Goal: Transaction & Acquisition: Purchase product/service

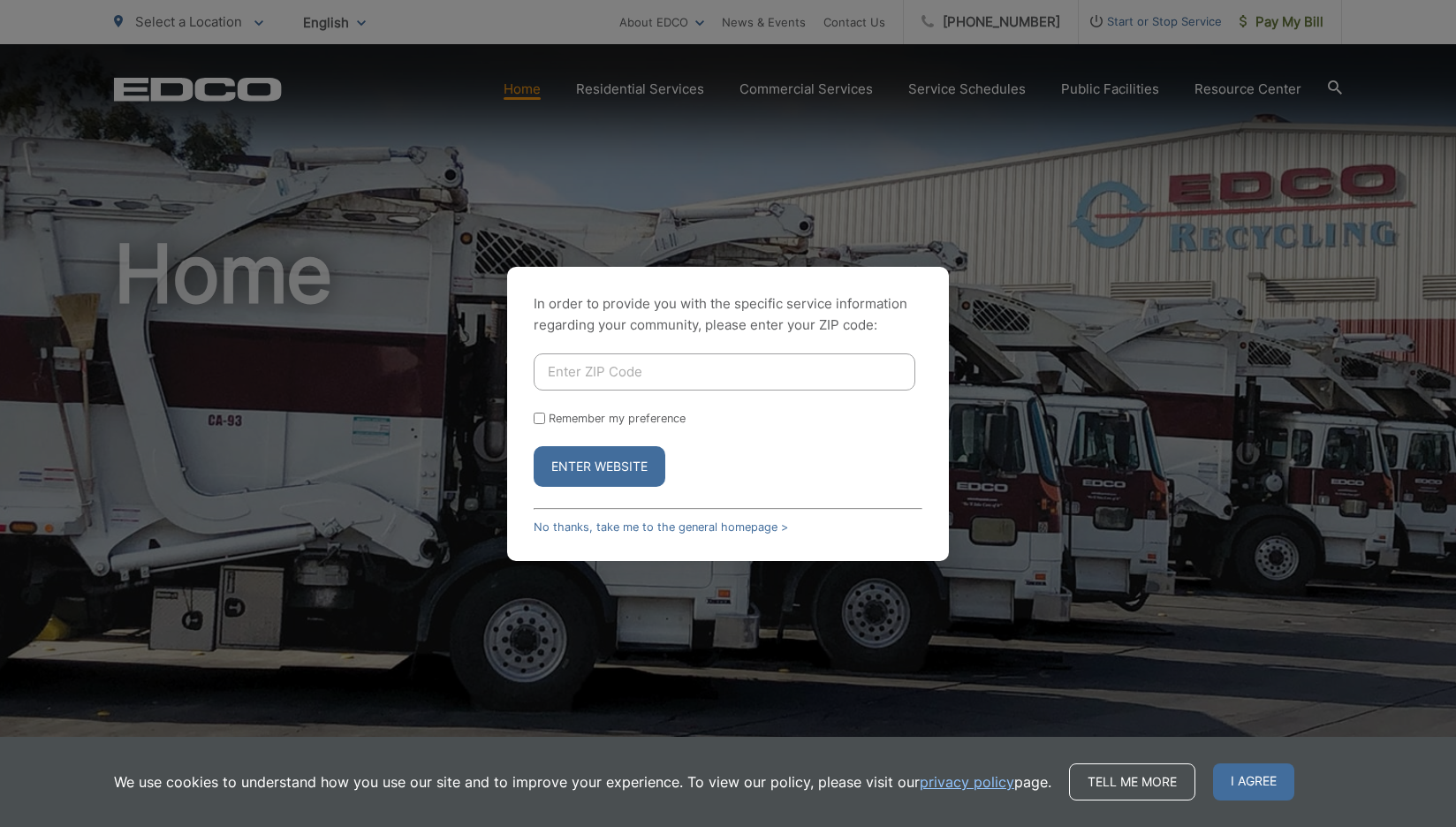
click at [631, 371] on input "Enter ZIP Code" at bounding box center [724, 372] width 381 height 37
type input "91789"
click at [560, 418] on label "Remember my preference" at bounding box center [617, 418] width 137 height 13
click at [545, 418] on input "Remember my preference" at bounding box center [539, 418] width 11 height 11
checkbox input "true"
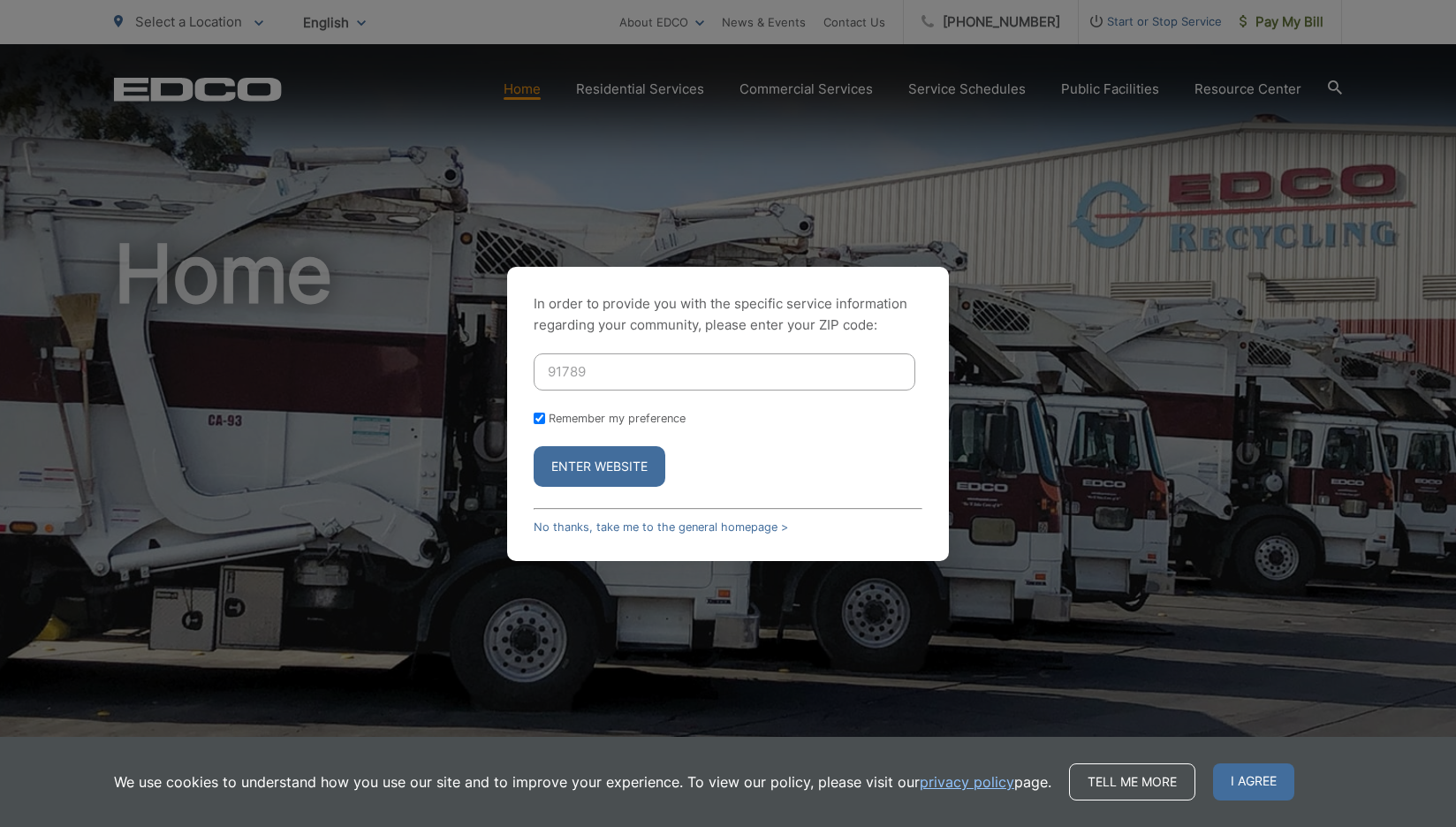
click at [614, 467] on button "Enter Website" at bounding box center [599, 466] width 132 height 41
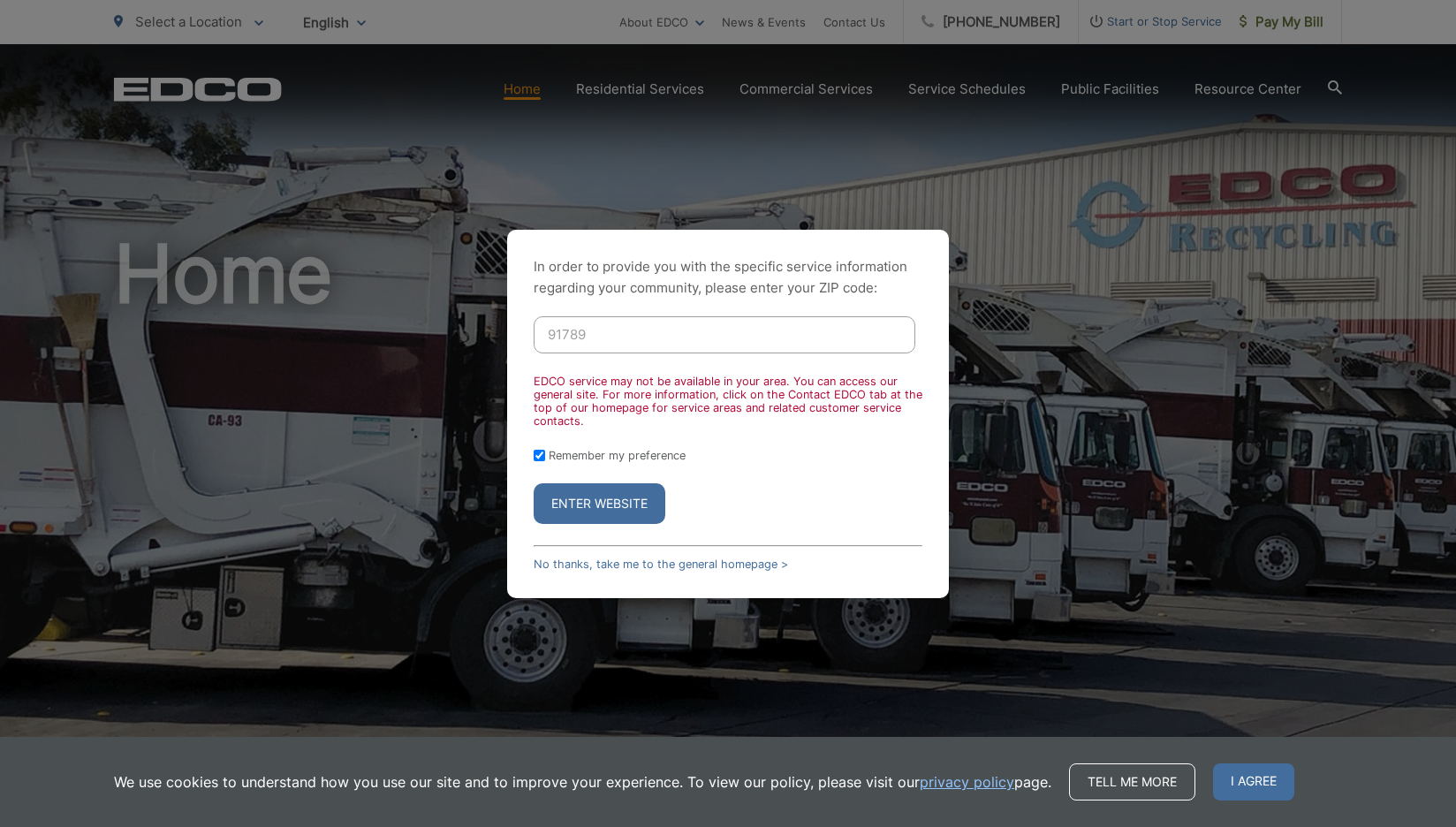
drag, startPoint x: 639, startPoint y: 340, endPoint x: 442, endPoint y: 315, distance: 198.6
click at [442, 315] on div "In order to provide you with the specific service information regarding your co…" at bounding box center [728, 414] width 1456 height 827
click at [611, 498] on button "Enter Website" at bounding box center [599, 503] width 132 height 41
click at [545, 452] on div "Remember my preference" at bounding box center [728, 455] width 389 height 13
click at [531, 459] on div "In order to provide you with the specific service information regarding your co…" at bounding box center [728, 414] width 441 height 368
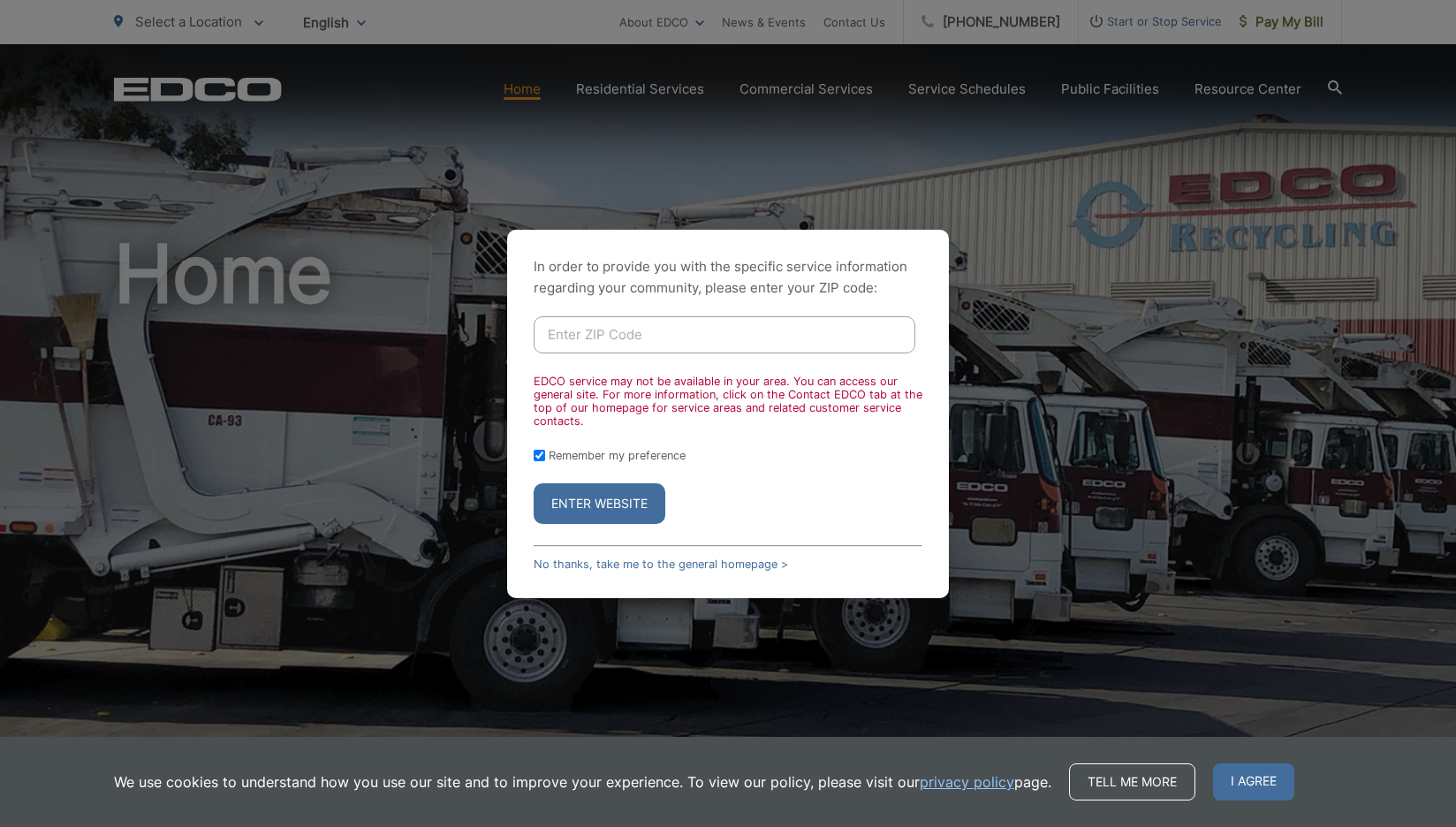
click at [539, 455] on input "Remember my preference" at bounding box center [539, 455] width 11 height 11
checkbox input "false"
click at [598, 486] on button "Enter Website" at bounding box center [599, 503] width 132 height 41
click at [596, 497] on button "Enter Website" at bounding box center [599, 503] width 132 height 41
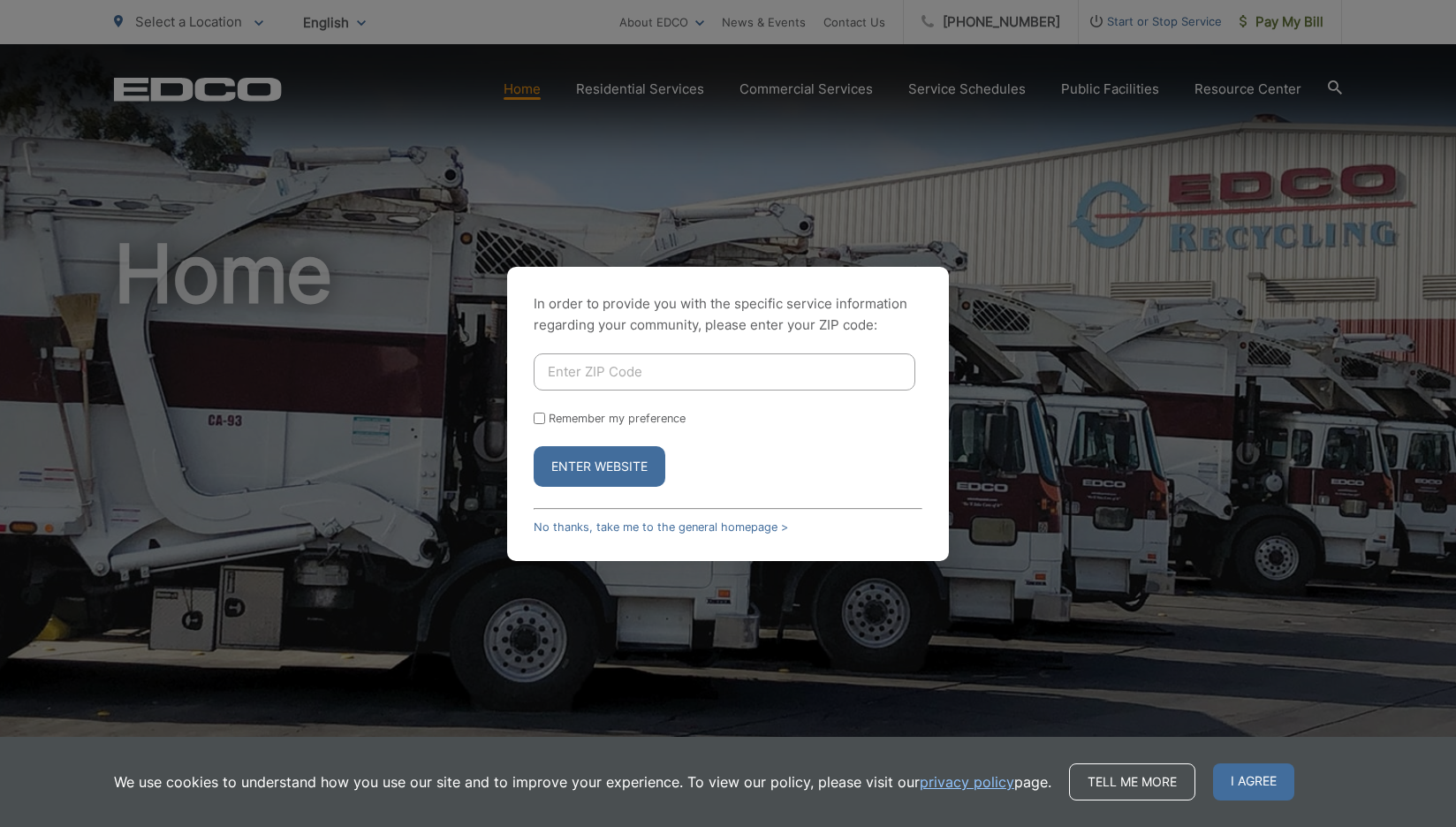
click at [1069, 165] on div "In order to provide you with the specific service information regarding your co…" at bounding box center [728, 414] width 1456 height 827
click at [555, 526] on link "No thanks, take me to the general homepage >" at bounding box center [661, 527] width 255 height 13
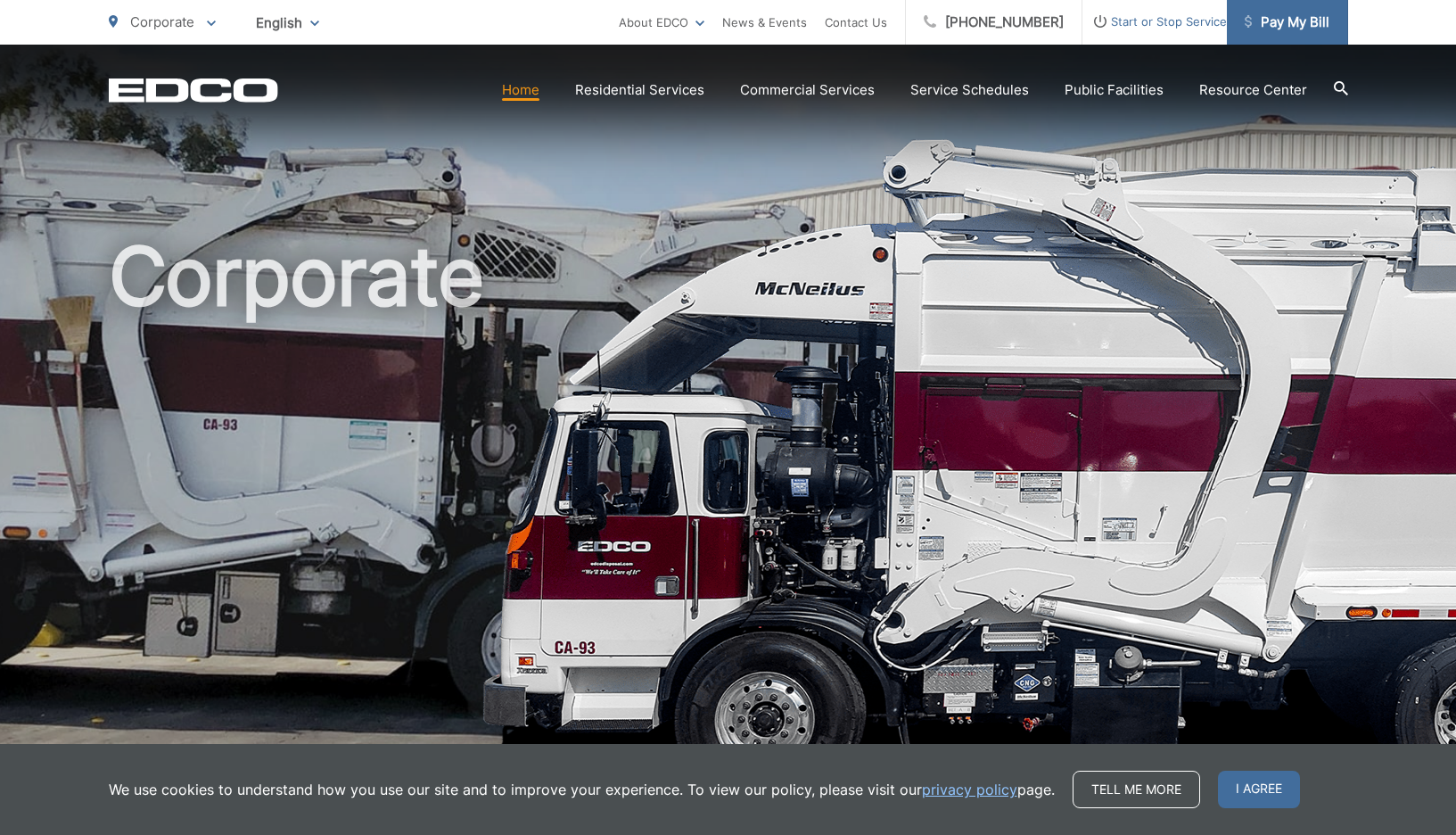
click at [1252, 32] on span "Pay My Bill" at bounding box center [1287, 21] width 85 height 21
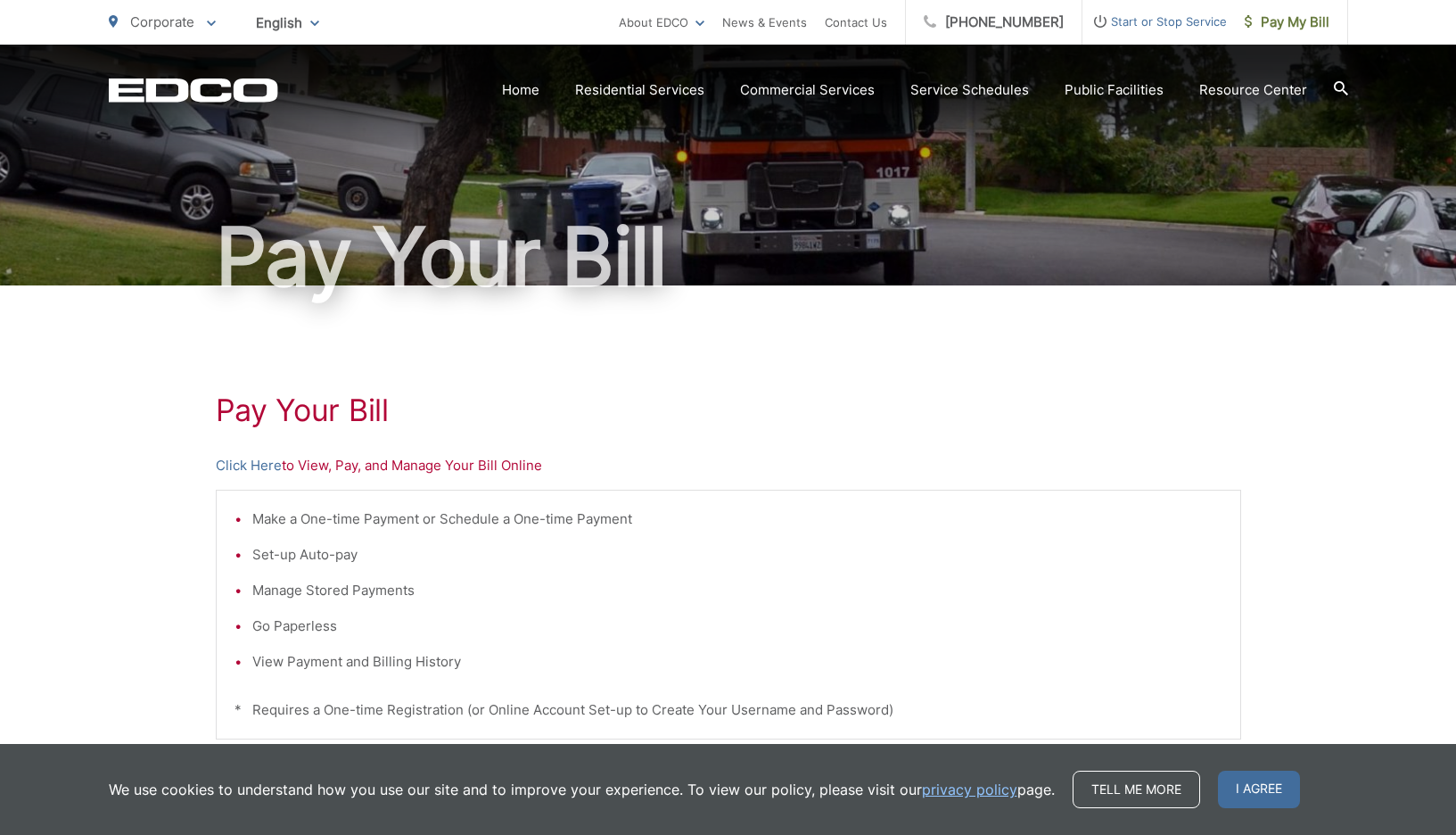
scroll to position [48, 0]
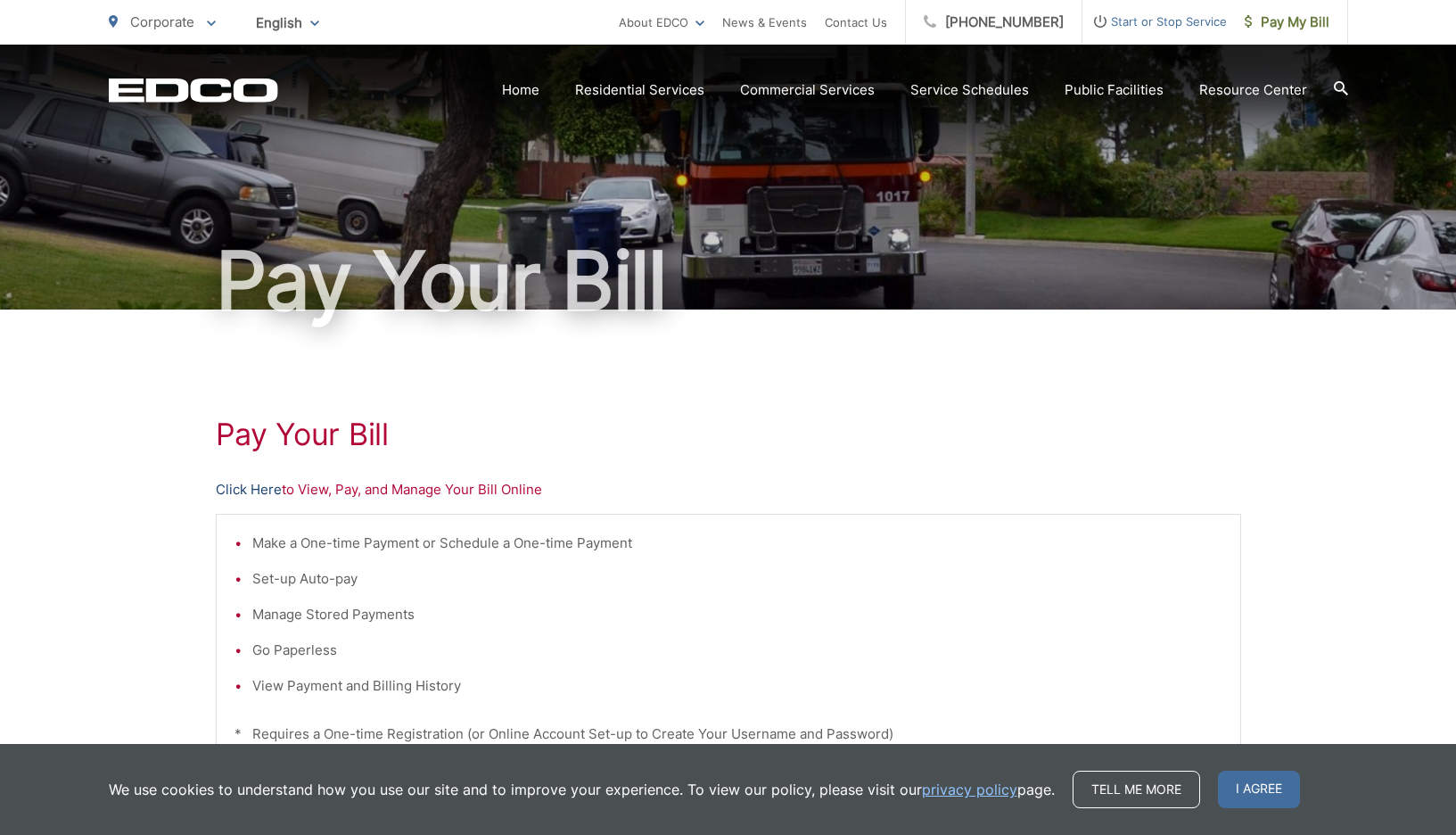
click at [274, 484] on link "Click Here" at bounding box center [249, 489] width 66 height 21
